Goal: Find specific page/section: Find specific page/section

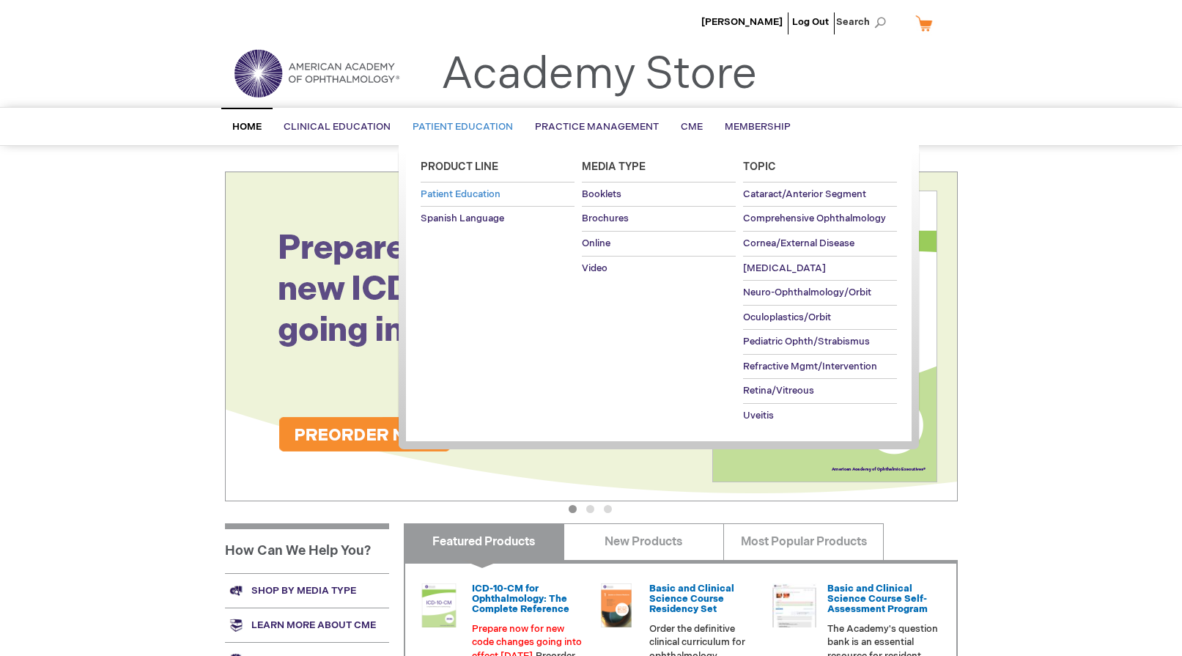
click at [453, 191] on span "Patient Education" at bounding box center [461, 194] width 80 height 12
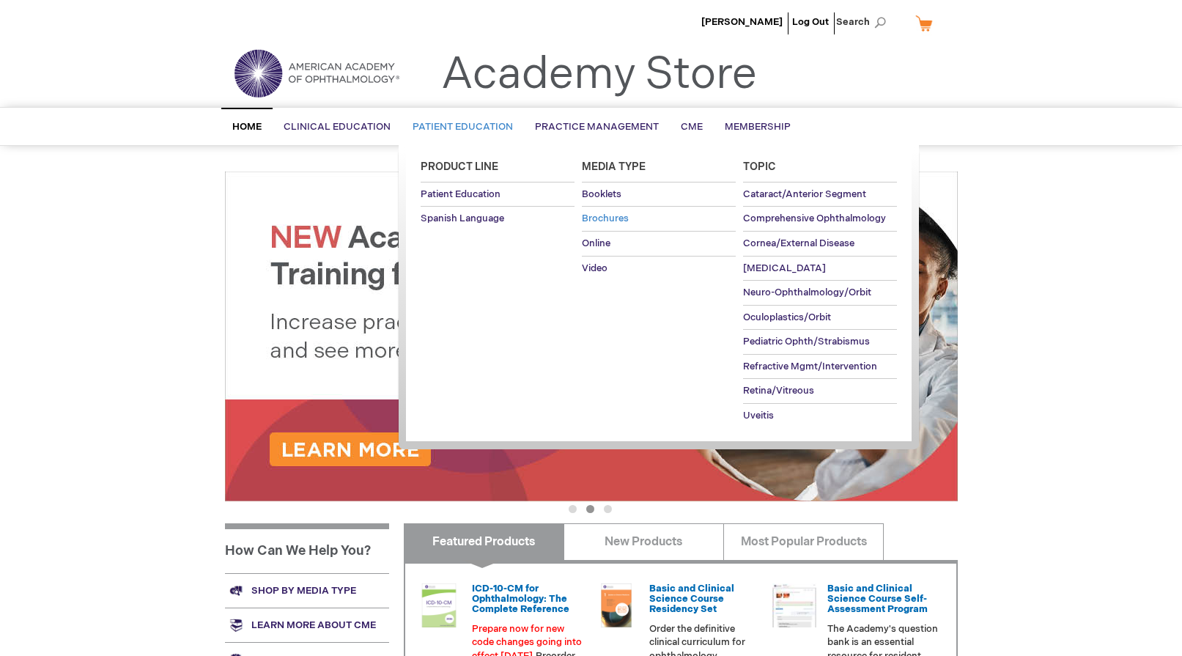
click at [610, 219] on span "Brochures" at bounding box center [605, 219] width 47 height 12
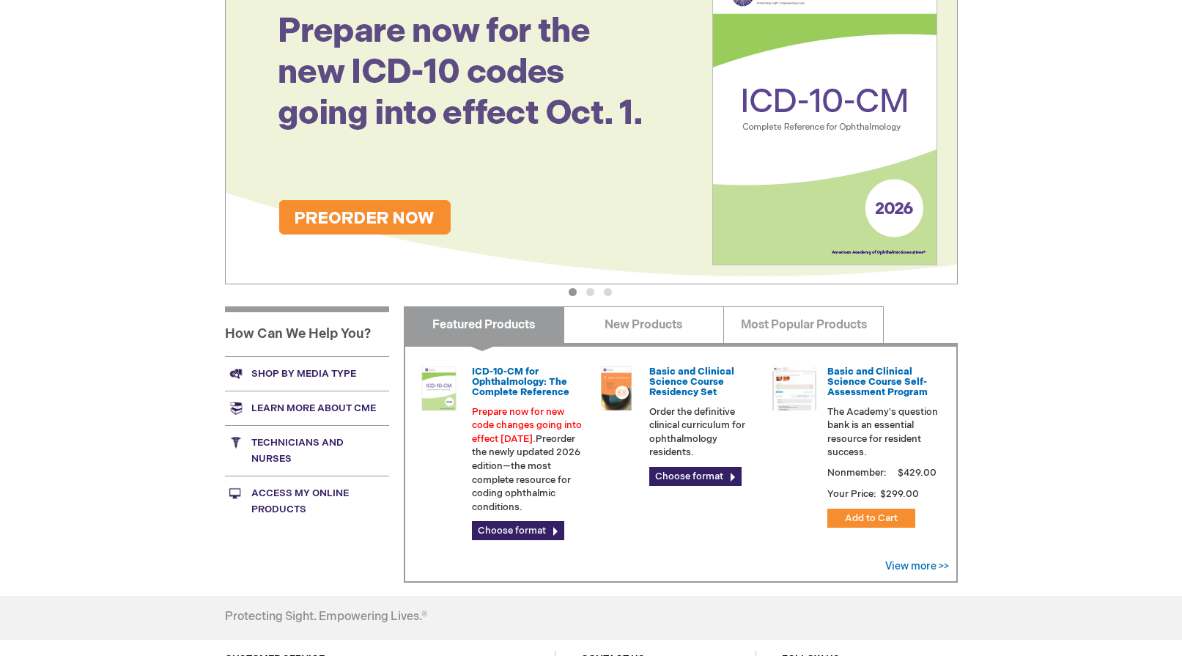
scroll to position [220, 0]
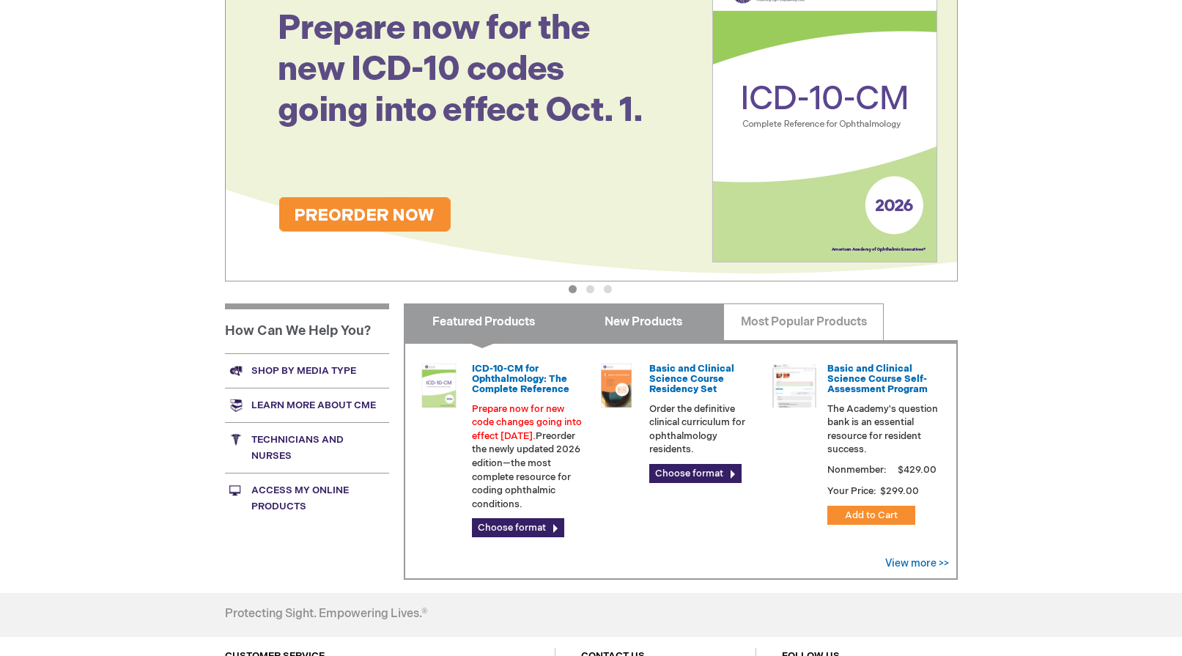
click at [638, 319] on link "New Products" at bounding box center [644, 321] width 161 height 37
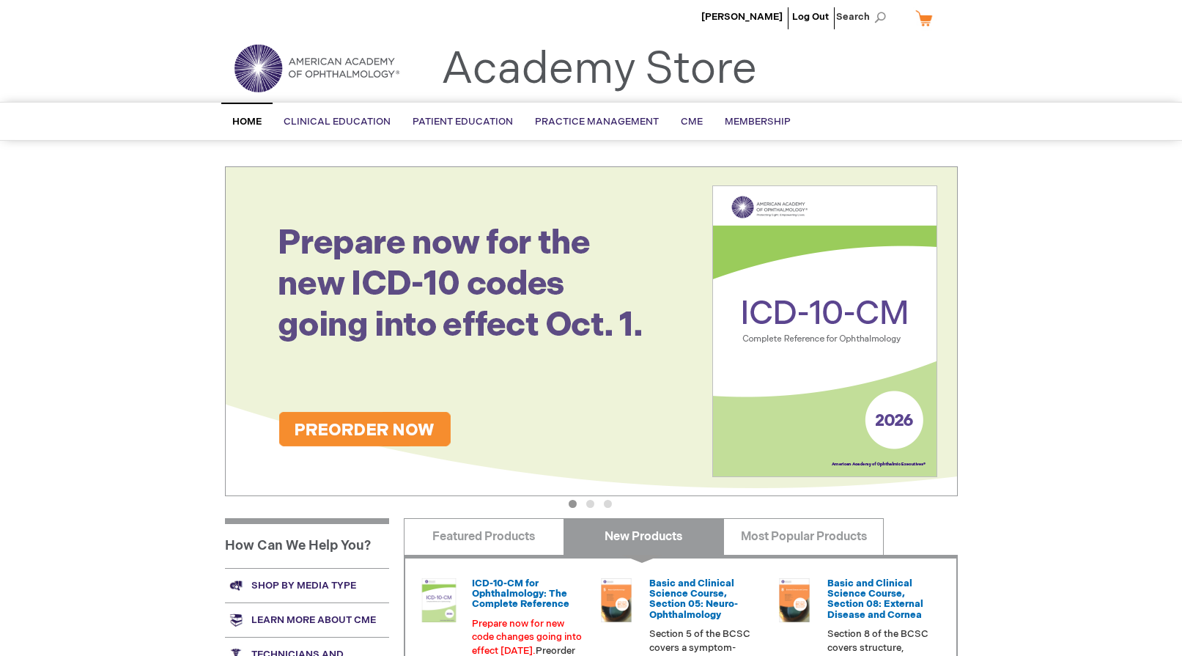
scroll to position [0, 0]
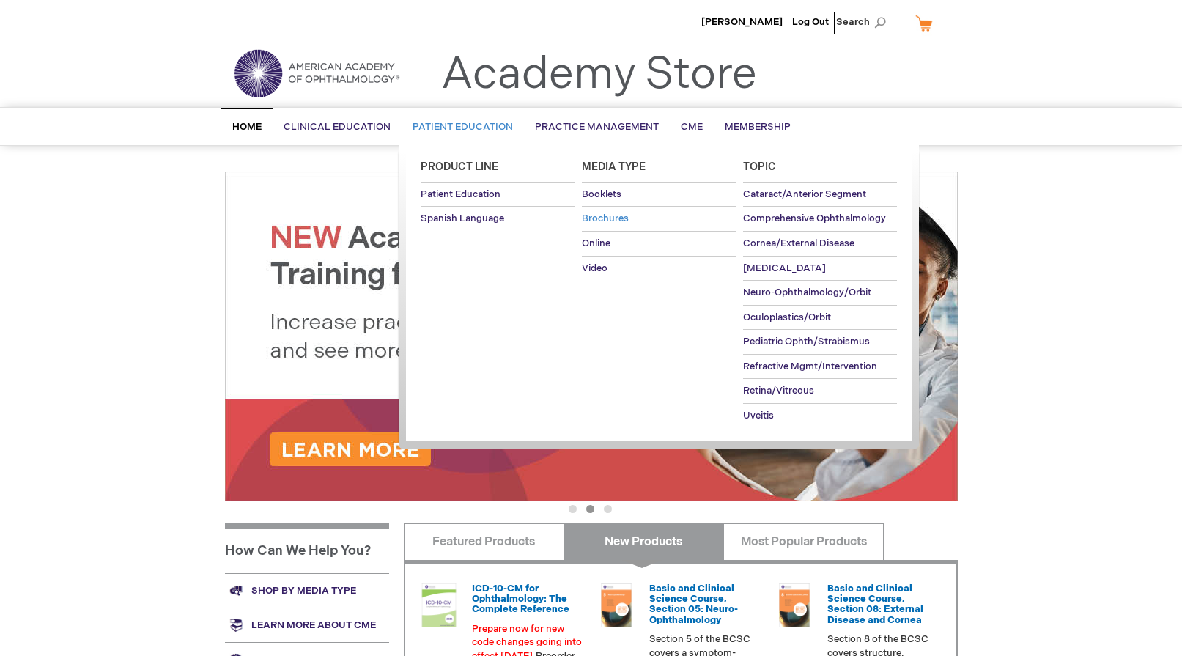
click at [607, 219] on span "Brochures" at bounding box center [605, 219] width 47 height 12
